Goal: Task Accomplishment & Management: Manage account settings

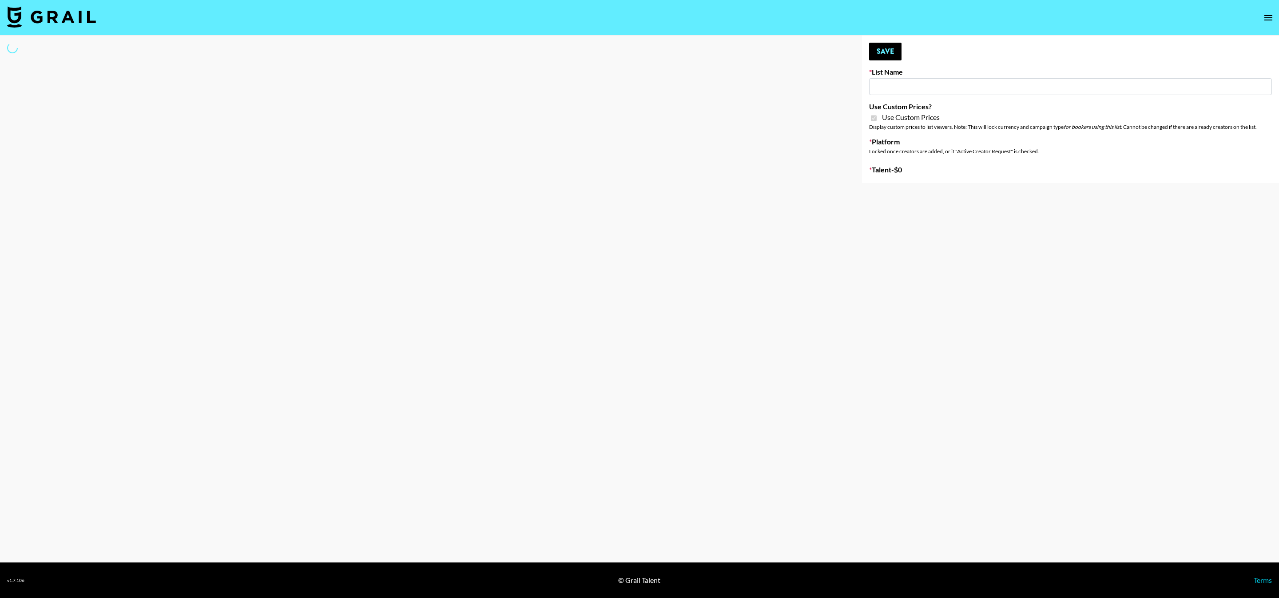
type input "Bumble ([DATE])"
checkbox input "true"
select select "Brand"
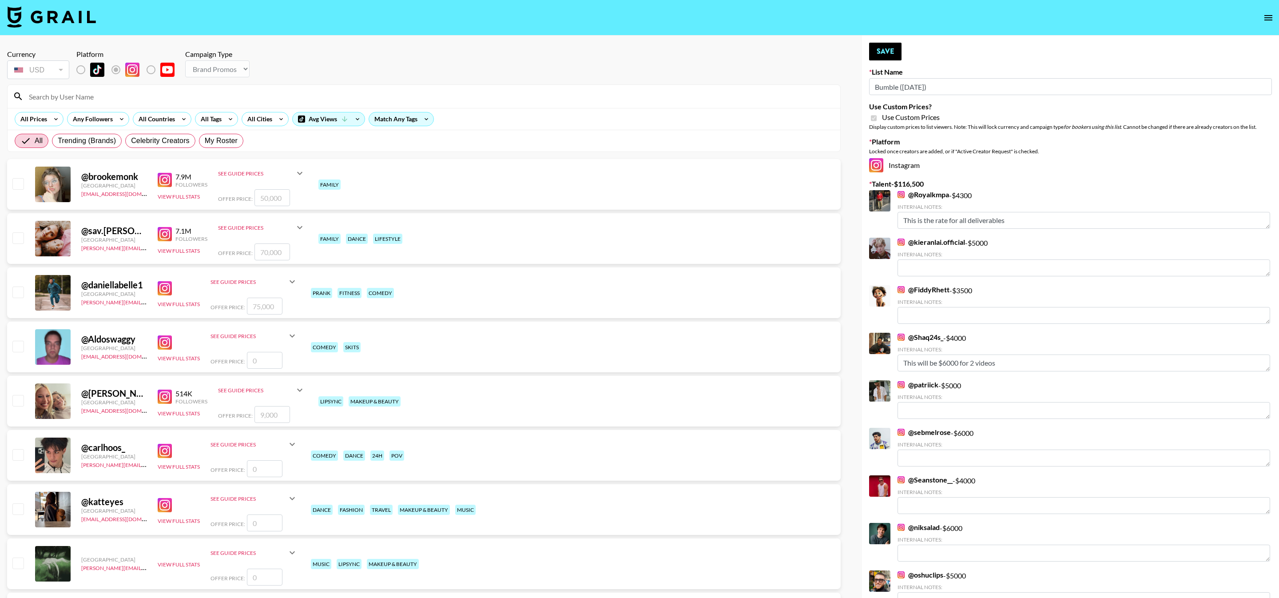
click at [322, 87] on div at bounding box center [424, 96] width 832 height 23
click at [317, 94] on input at bounding box center [429, 96] width 811 height 14
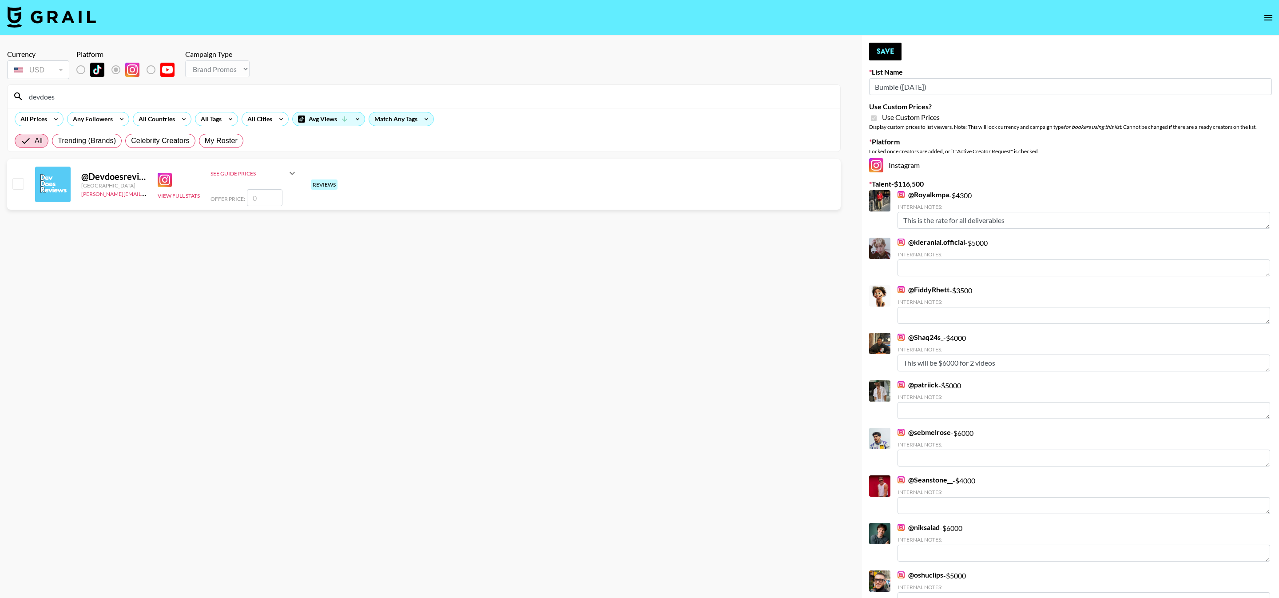
type input "devdoes"
click at [17, 183] on input "checkbox" at bounding box center [17, 183] width 11 height 11
click at [276, 196] on input "number" at bounding box center [265, 197] width 36 height 17
checkbox input "true"
type input "5000"
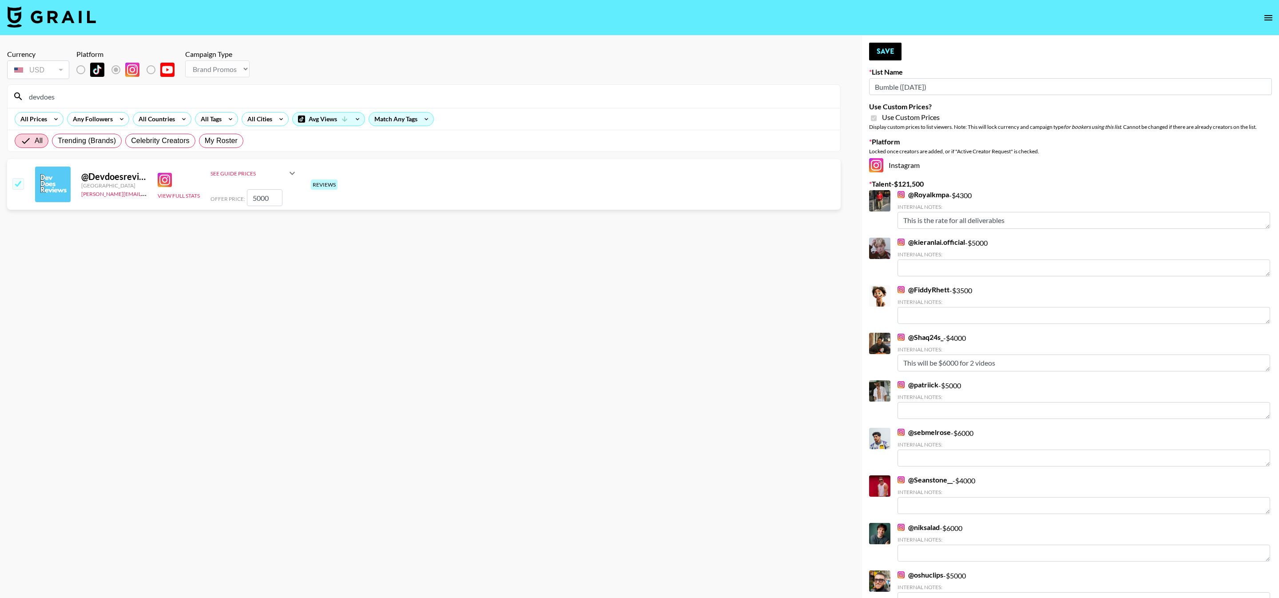
click at [560, 238] on section "Currency USD USD ​ Platform Campaign Type Choose Type... Song Promos Brand Prom…" at bounding box center [423, 306] width 833 height 527
click at [884, 50] on button "Save" at bounding box center [885, 52] width 32 height 18
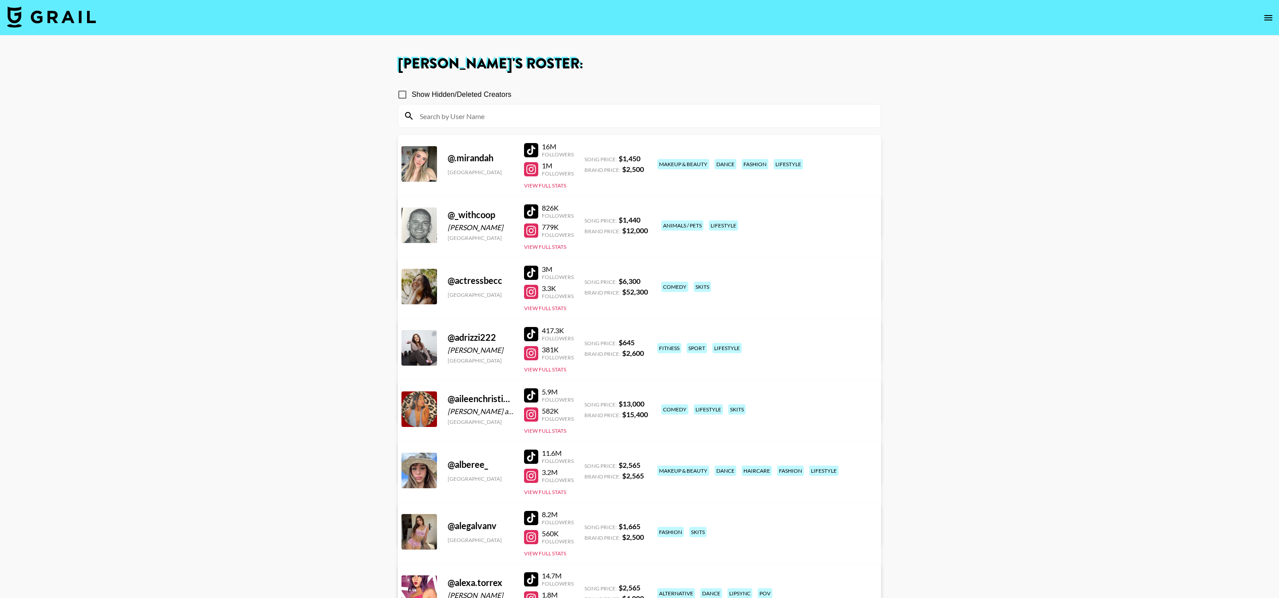
click at [541, 113] on input at bounding box center [644, 116] width 461 height 14
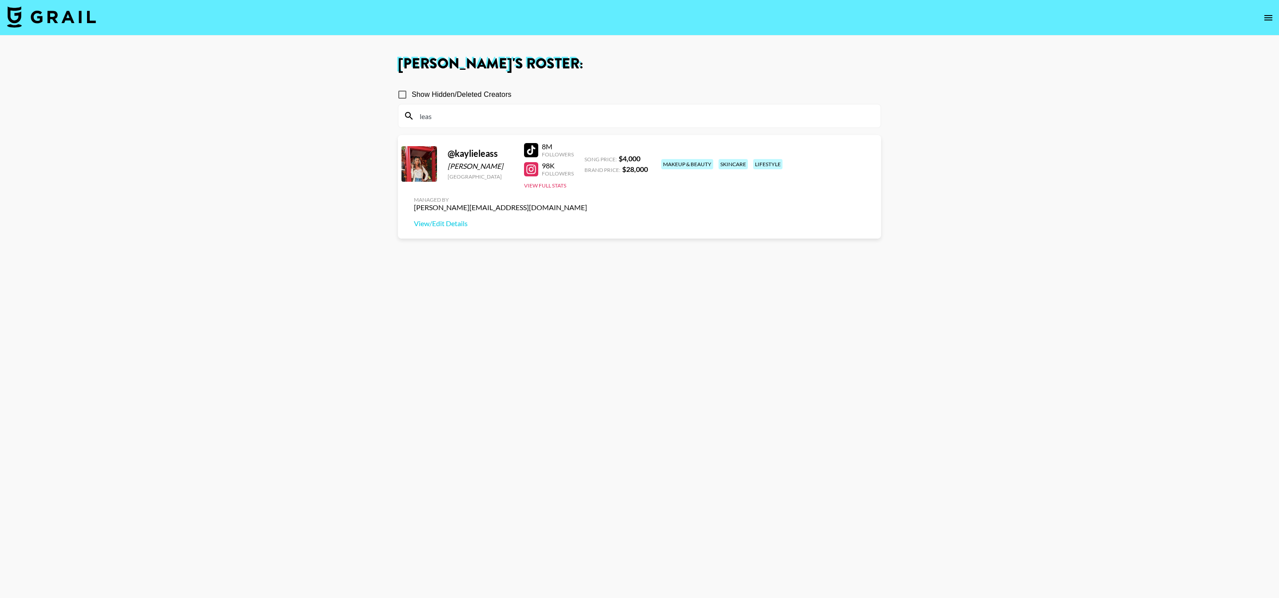
type input "leas"
click at [488, 152] on div "@ kaylieleass" at bounding box center [481, 153] width 66 height 11
drag, startPoint x: 489, startPoint y: 161, endPoint x: 438, endPoint y: 161, distance: 51.1
click at [436, 161] on div "@ kaylieleass [PERSON_NAME] [GEOGRAPHIC_DATA] 8M Followers 98K Followers View F…" at bounding box center [639, 186] width 483 height 103
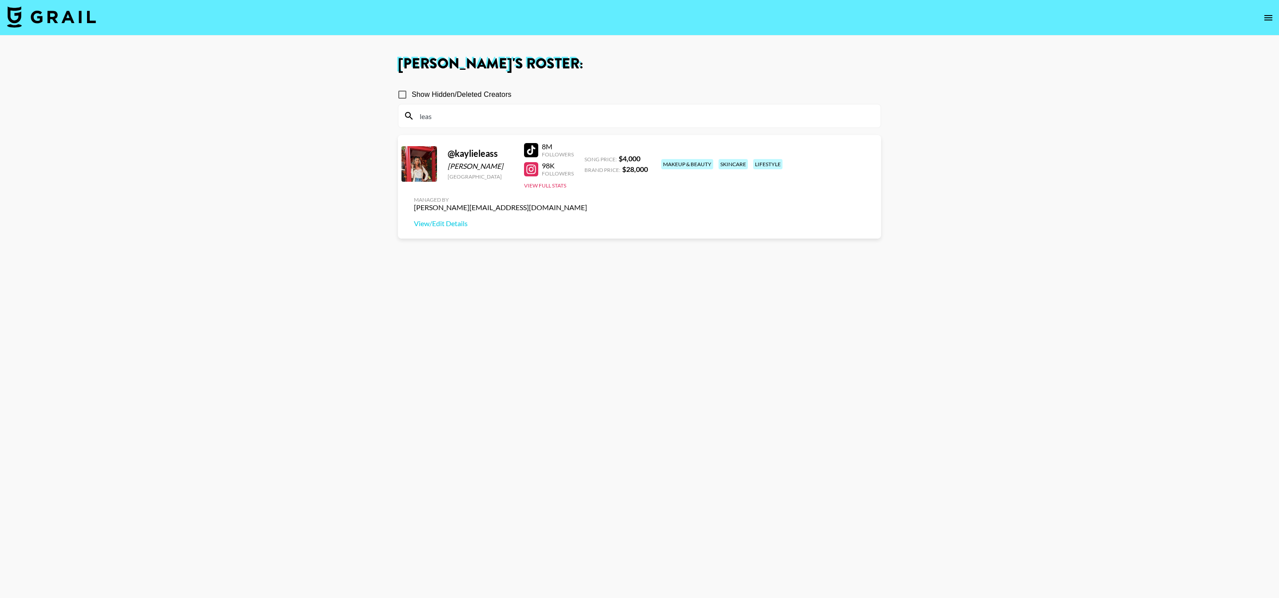
click at [490, 168] on div "[PERSON_NAME]" at bounding box center [481, 166] width 66 height 9
click at [467, 168] on div "[PERSON_NAME]" at bounding box center [481, 166] width 66 height 9
click at [466, 168] on div "[PERSON_NAME]" at bounding box center [481, 166] width 66 height 9
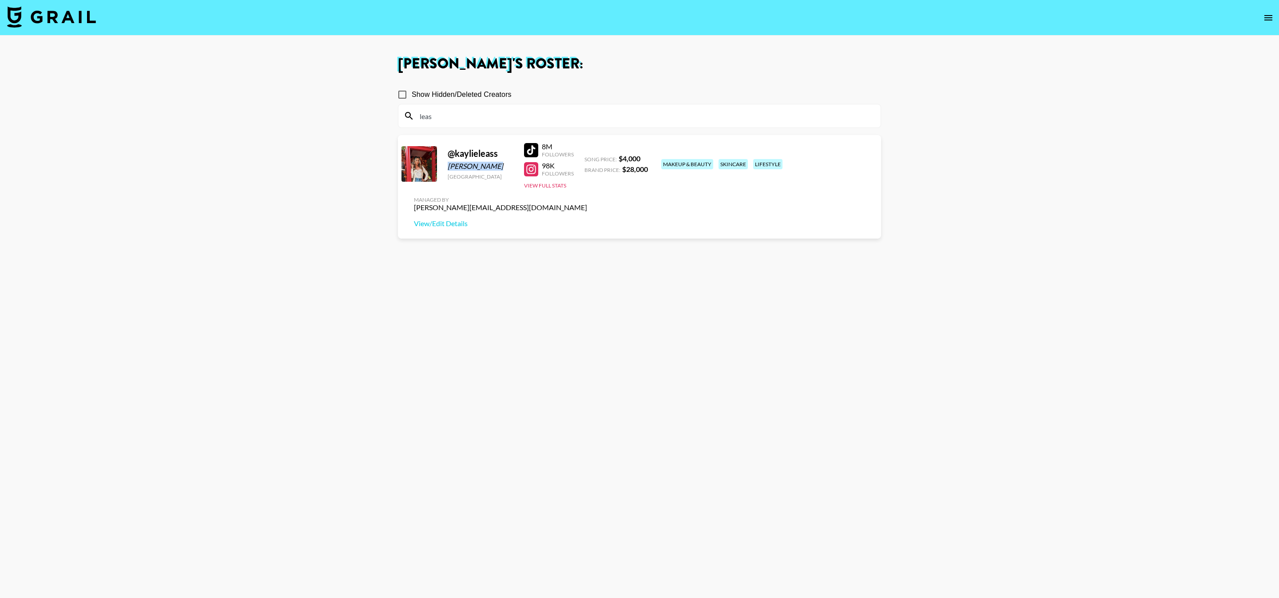
copy div "[PERSON_NAME]"
